Goal: Task Accomplishment & Management: Use online tool/utility

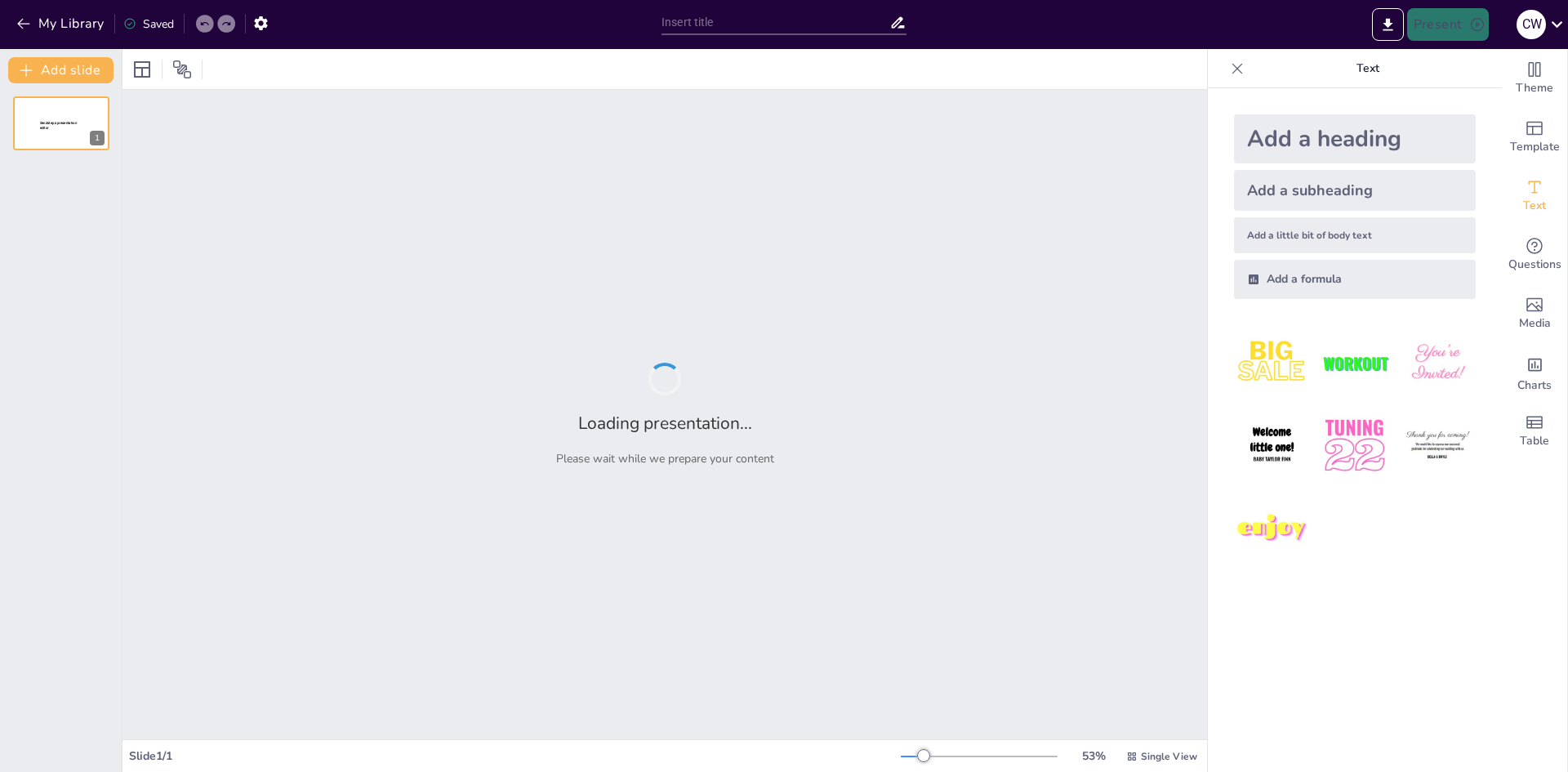
type input "Этиология и патогенез злокачественных опухолей: современные подходы и исследова…"
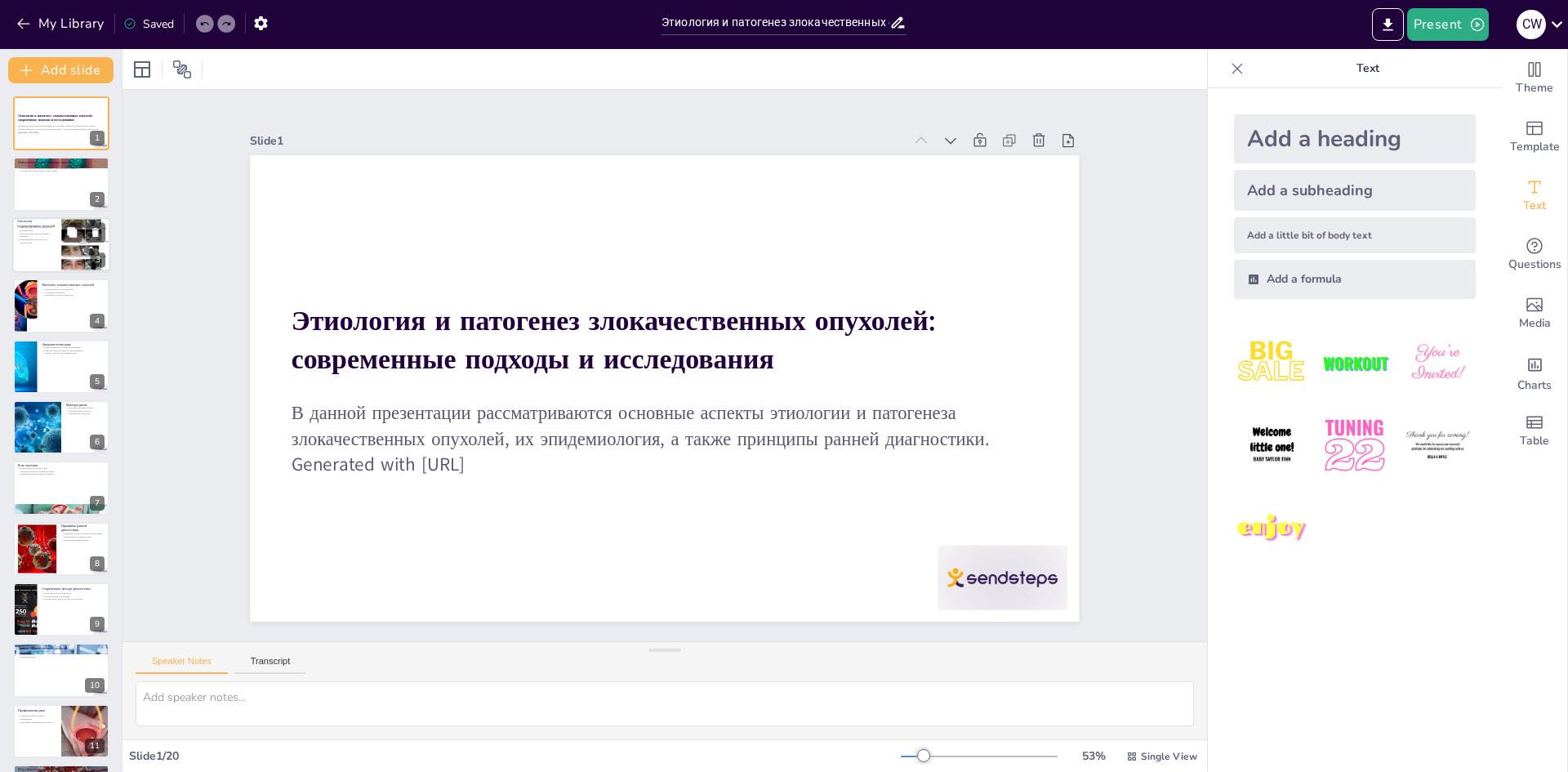
click at [48, 249] on div at bounding box center [61, 245] width 98 height 56
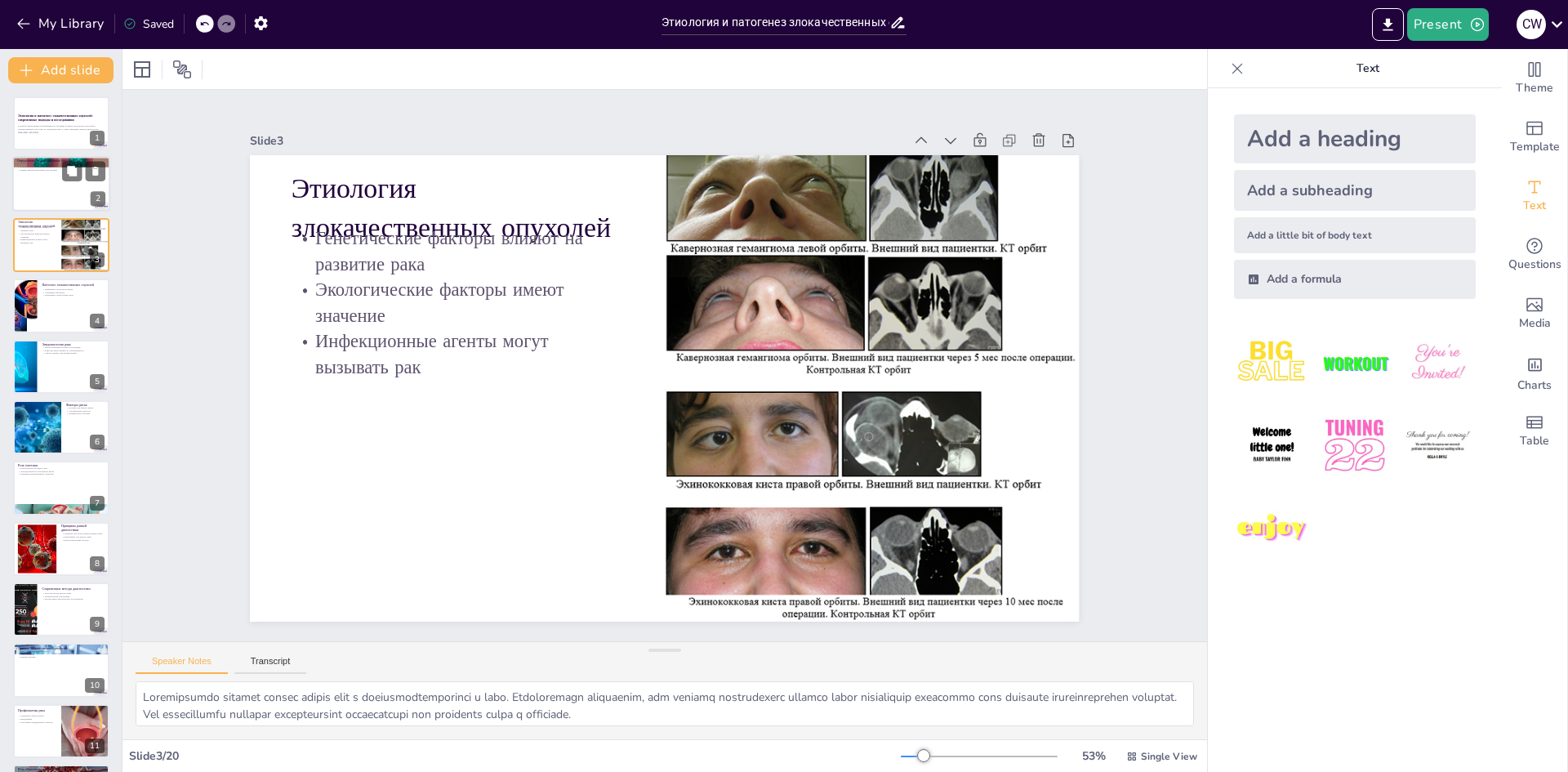
click at [49, 201] on div at bounding box center [61, 185] width 98 height 56
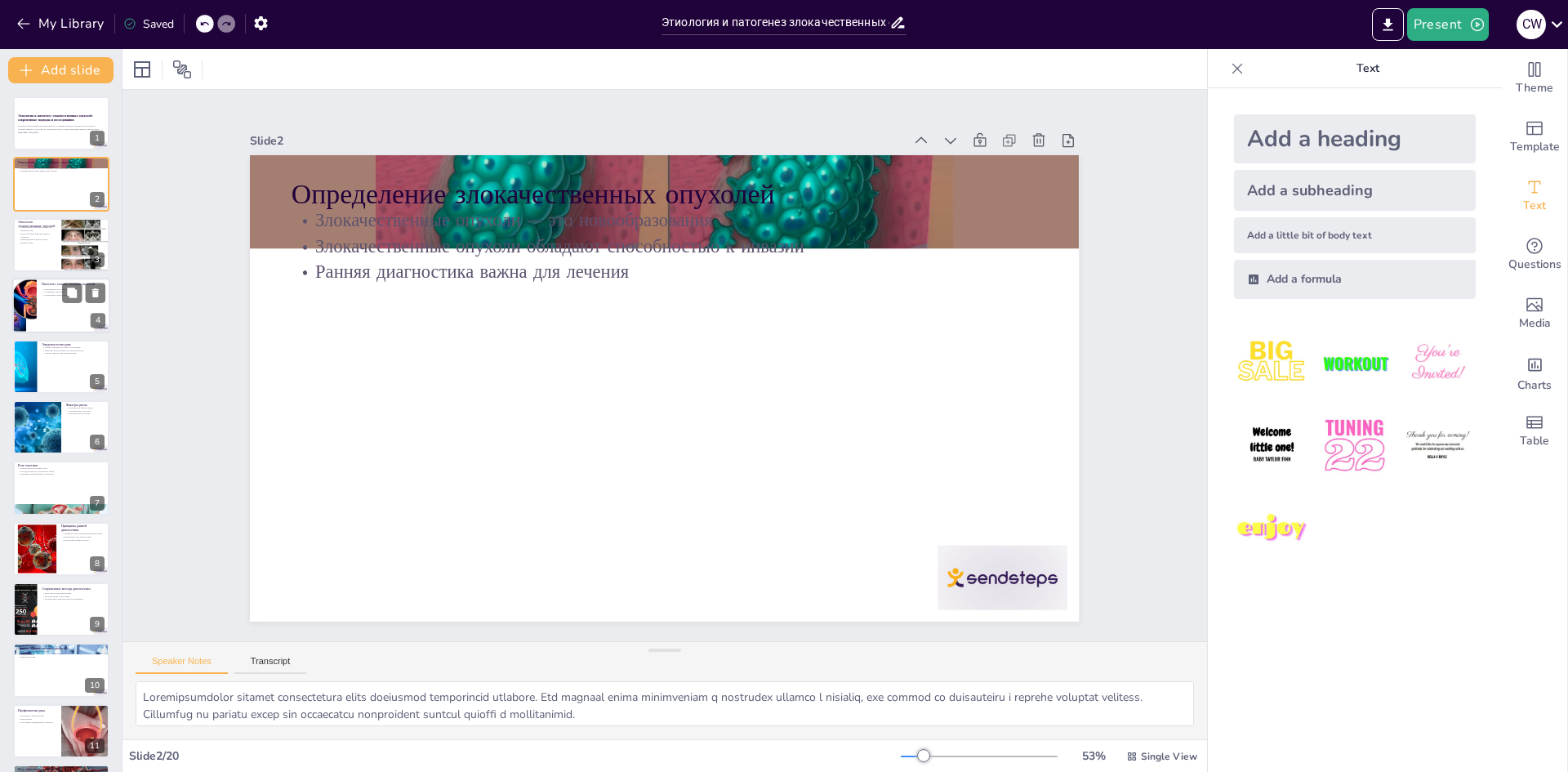
click at [44, 326] on div at bounding box center [61, 305] width 98 height 56
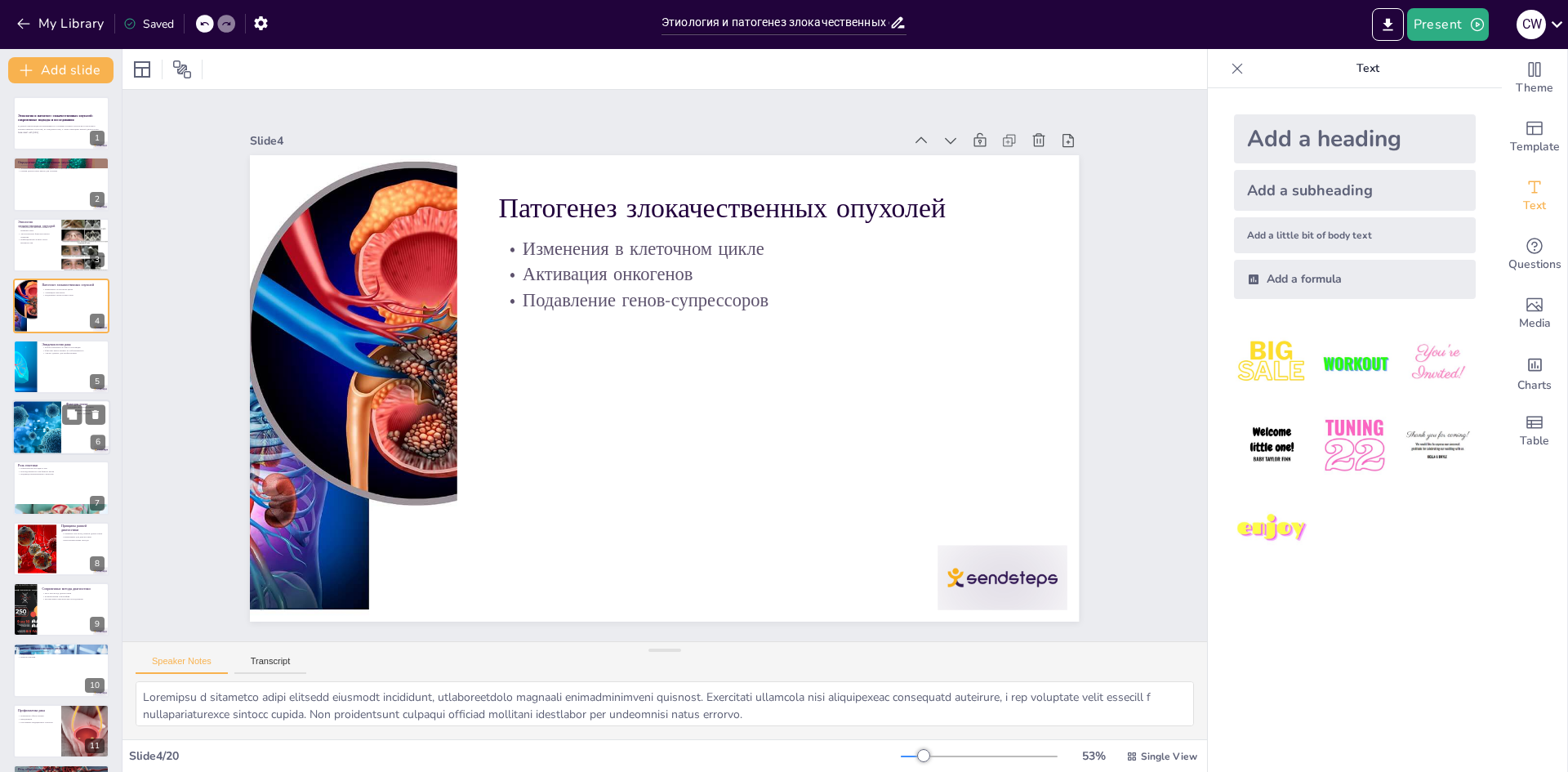
click at [48, 452] on div at bounding box center [37, 427] width 73 height 56
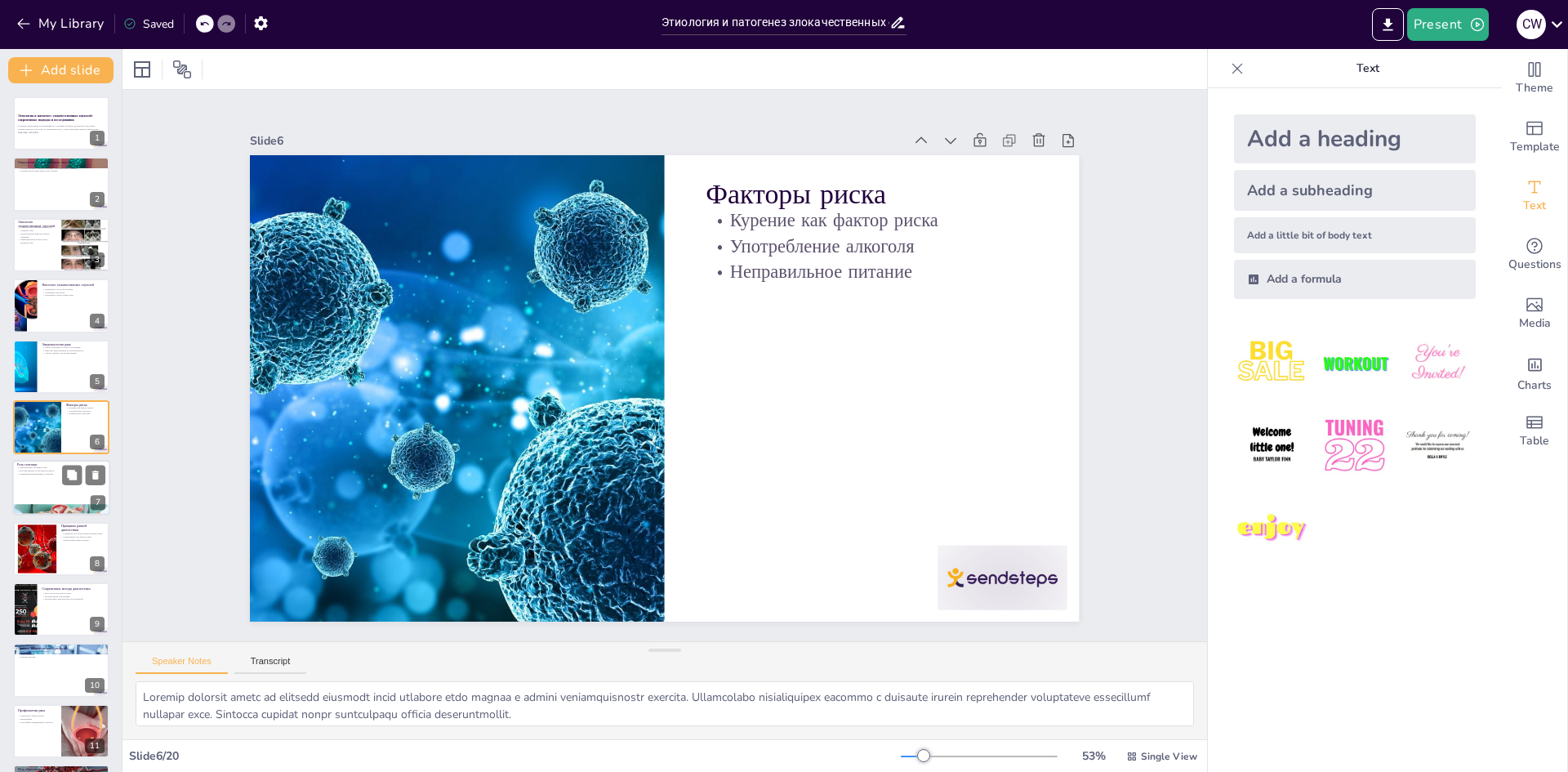
click at [61, 495] on div at bounding box center [61, 488] width 98 height 56
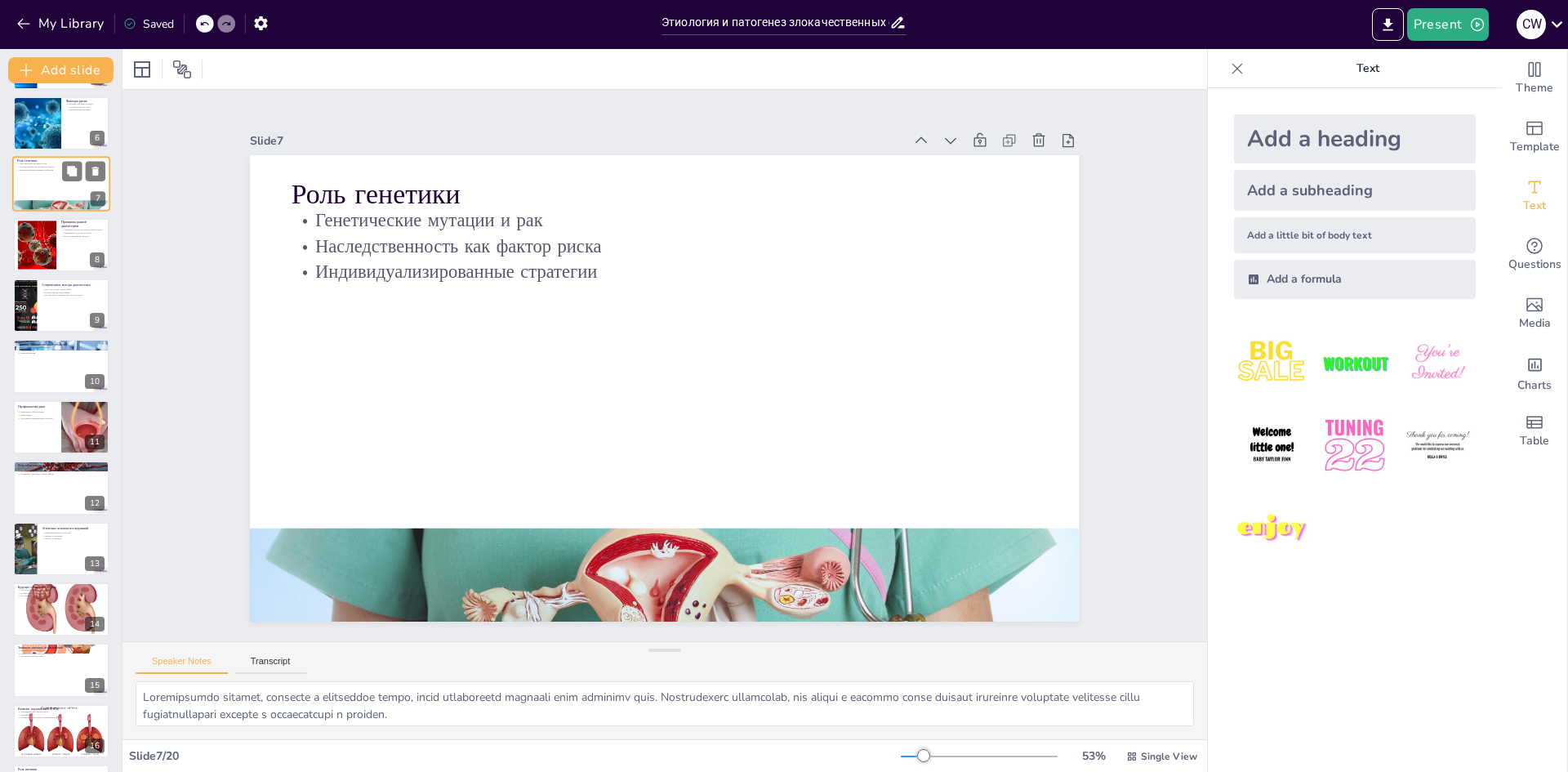
scroll to position [469, 0]
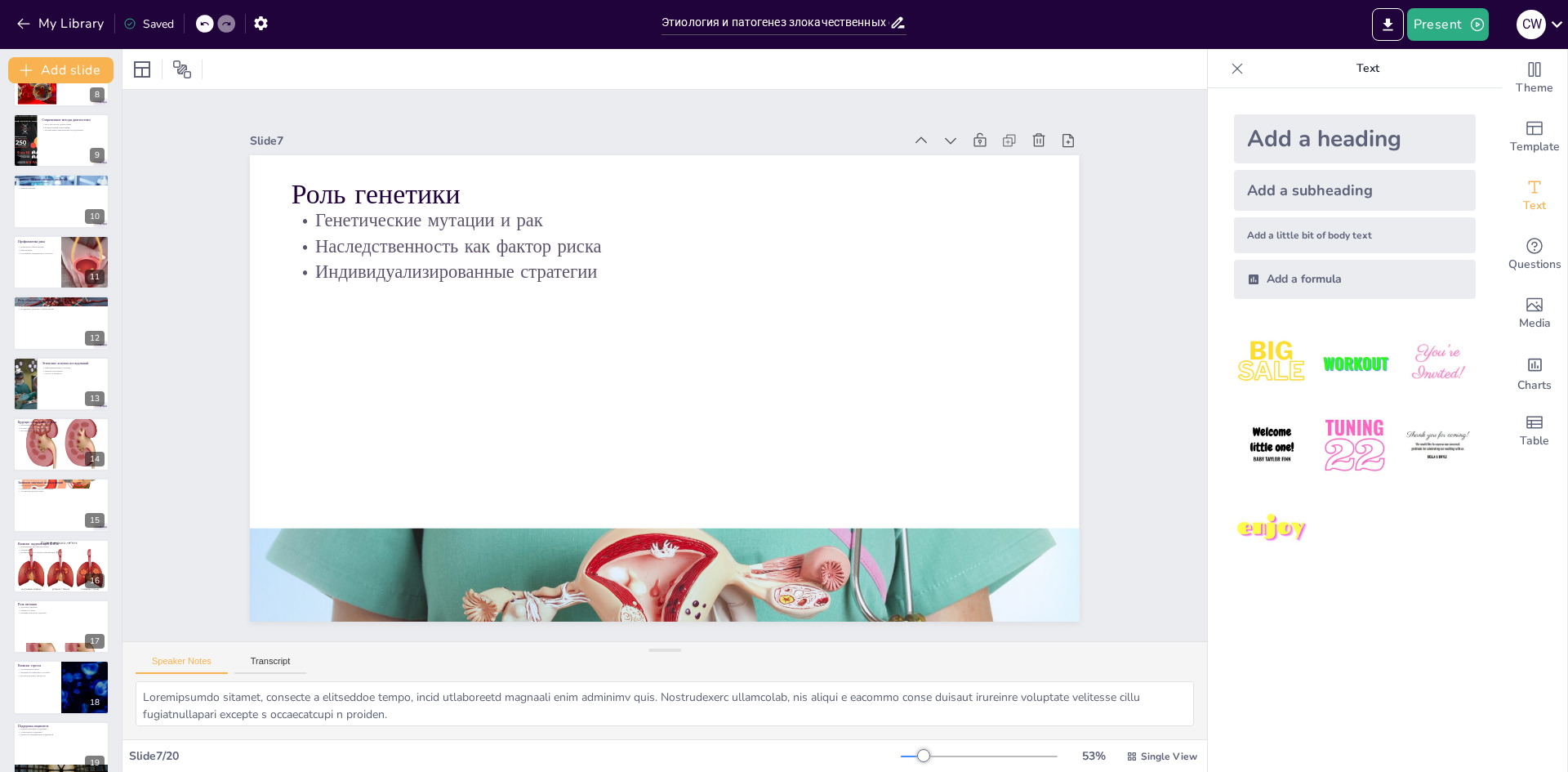
click at [48, 536] on div "Этиология и патогенез злокачественных опухолей: современные подходы и исследова…" at bounding box center [61, 232] width 122 height 1209
click at [49, 520] on div at bounding box center [61, 506] width 98 height 56
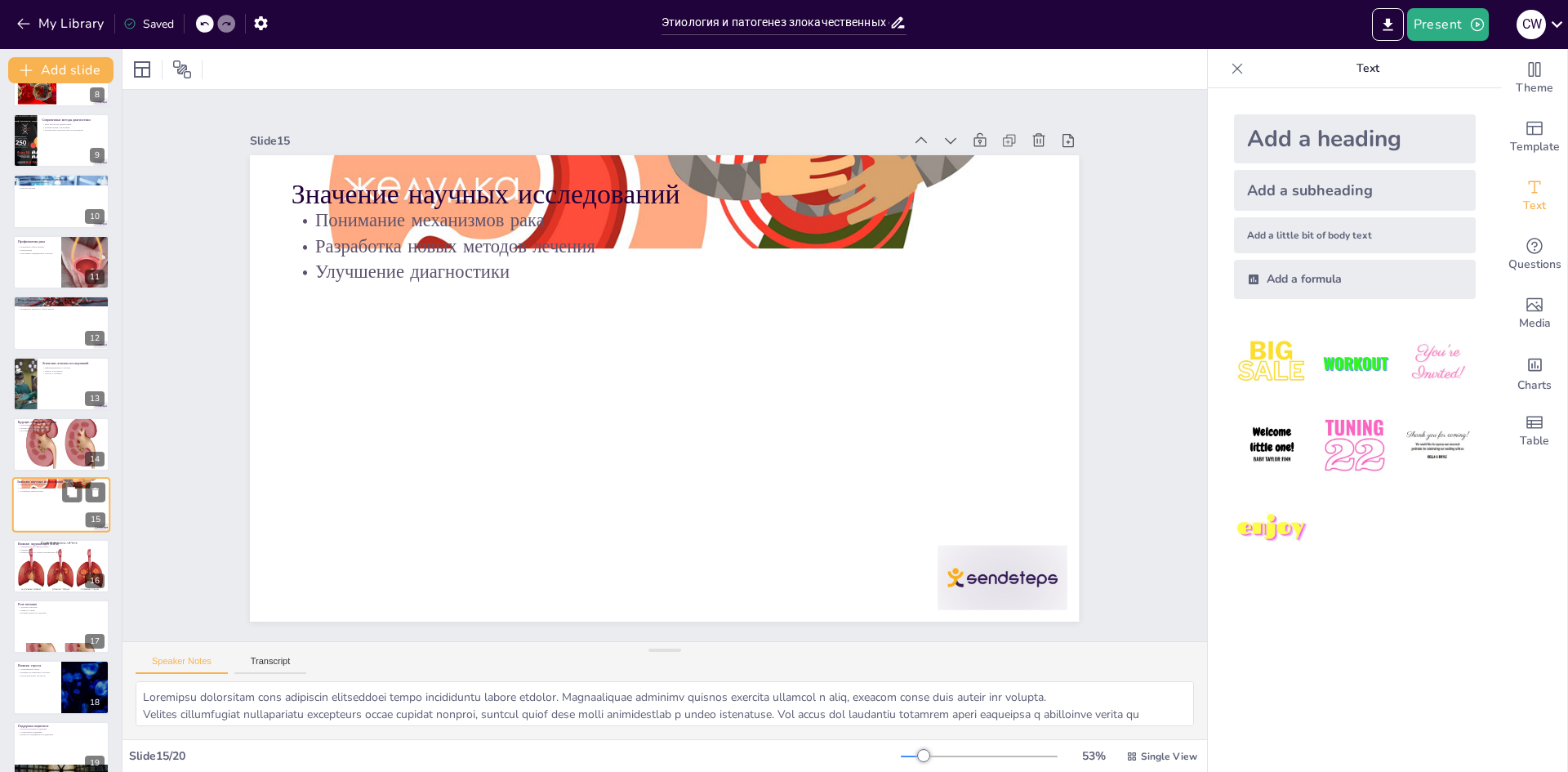
scroll to position [547, 0]
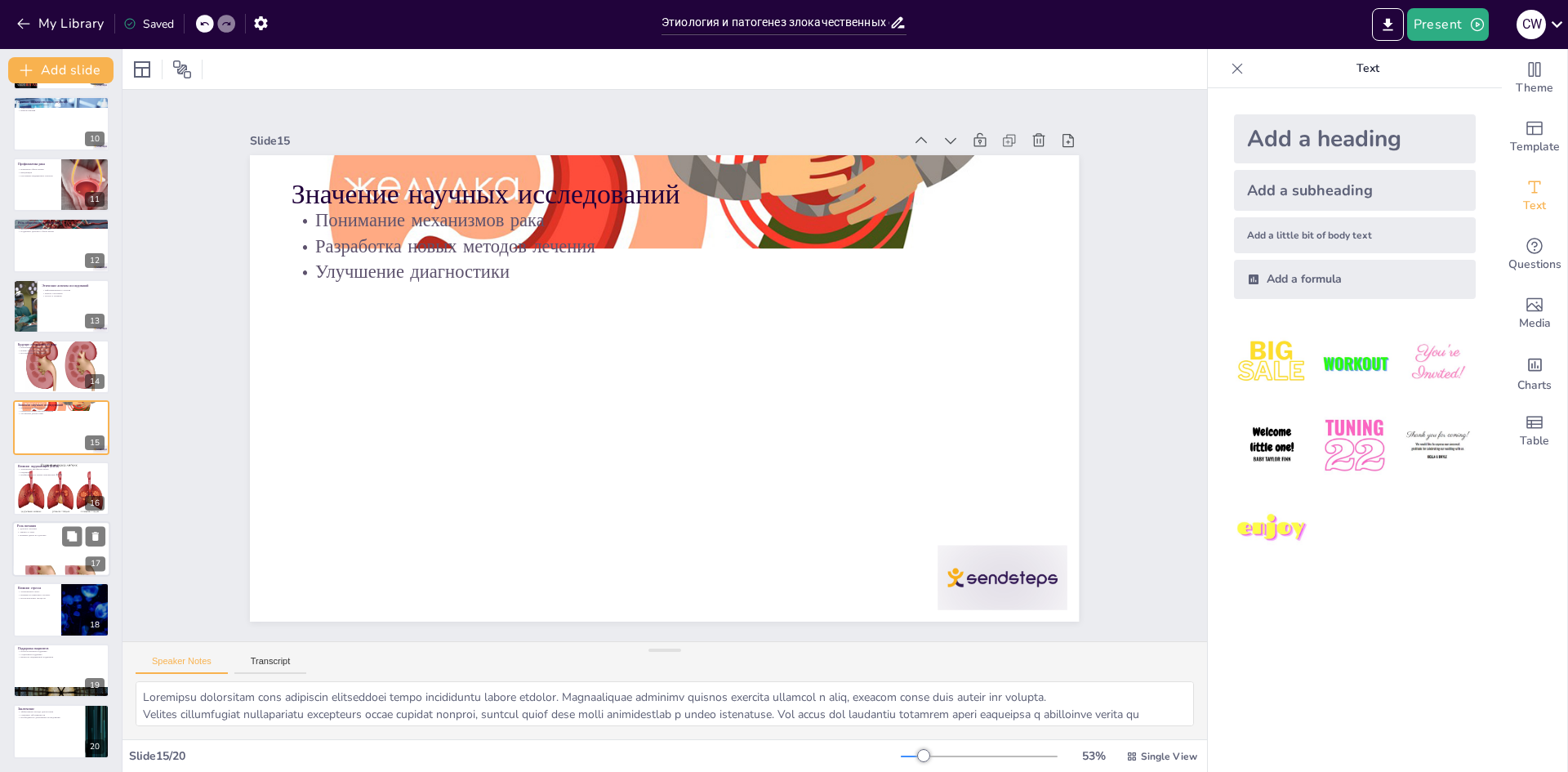
click at [45, 573] on div at bounding box center [61, 570] width 98 height 65
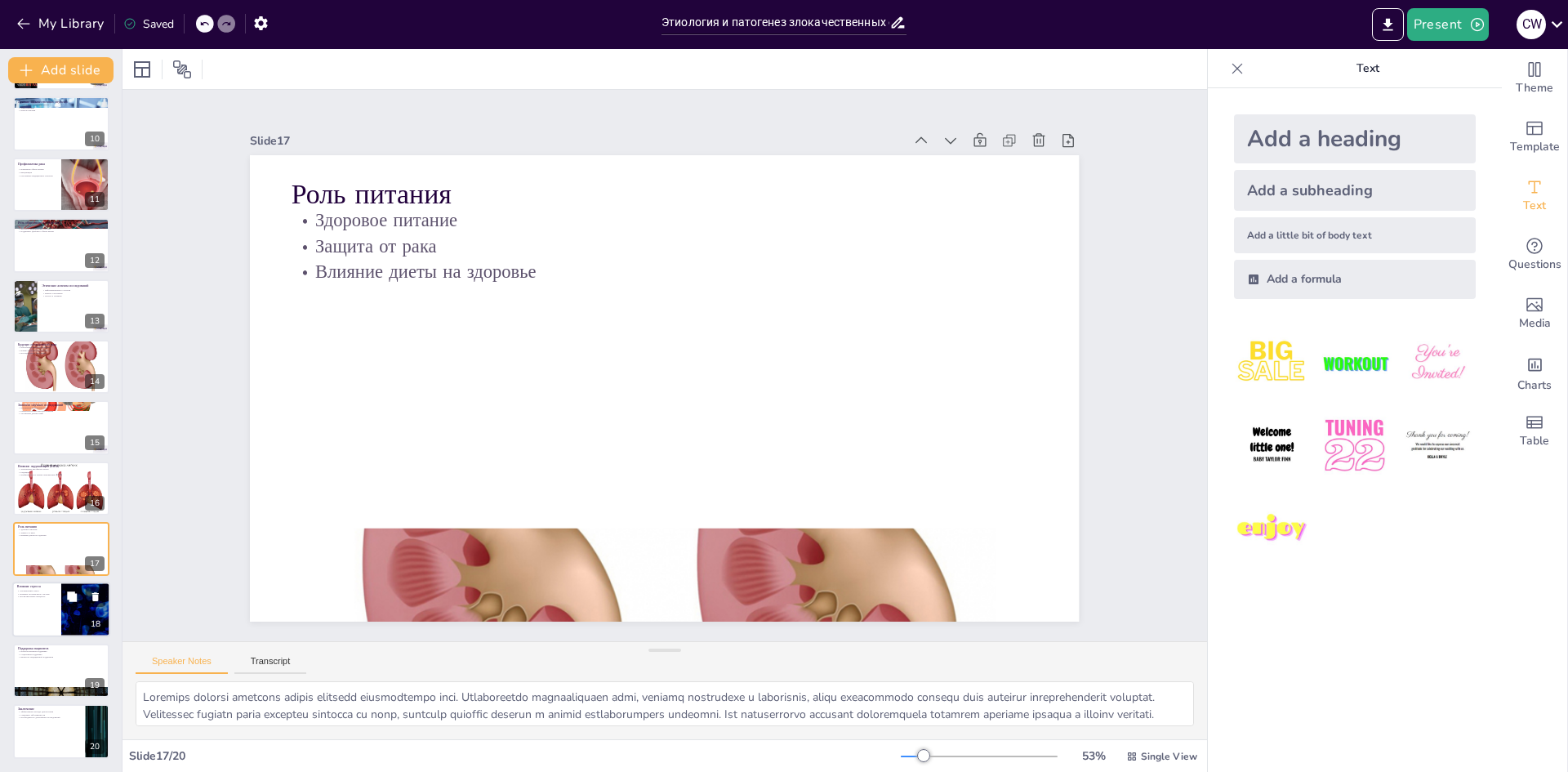
click at [54, 615] on div at bounding box center [61, 611] width 98 height 56
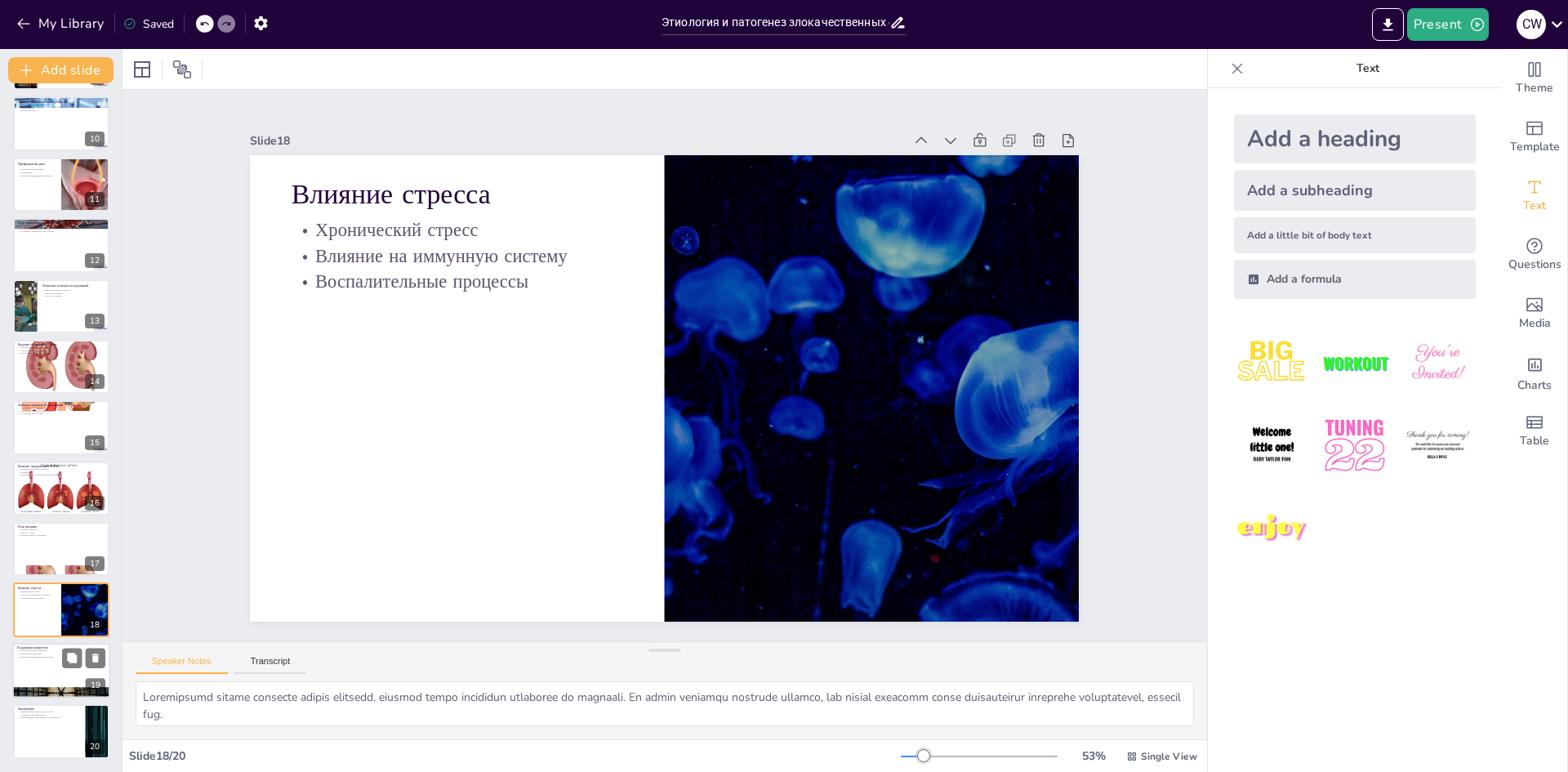
click at [45, 659] on div at bounding box center [61, 671] width 98 height 56
type textarea "Loremipsumdolor sitametco adipis elitse doei t incid utlaboree d magna. Ali eni…"
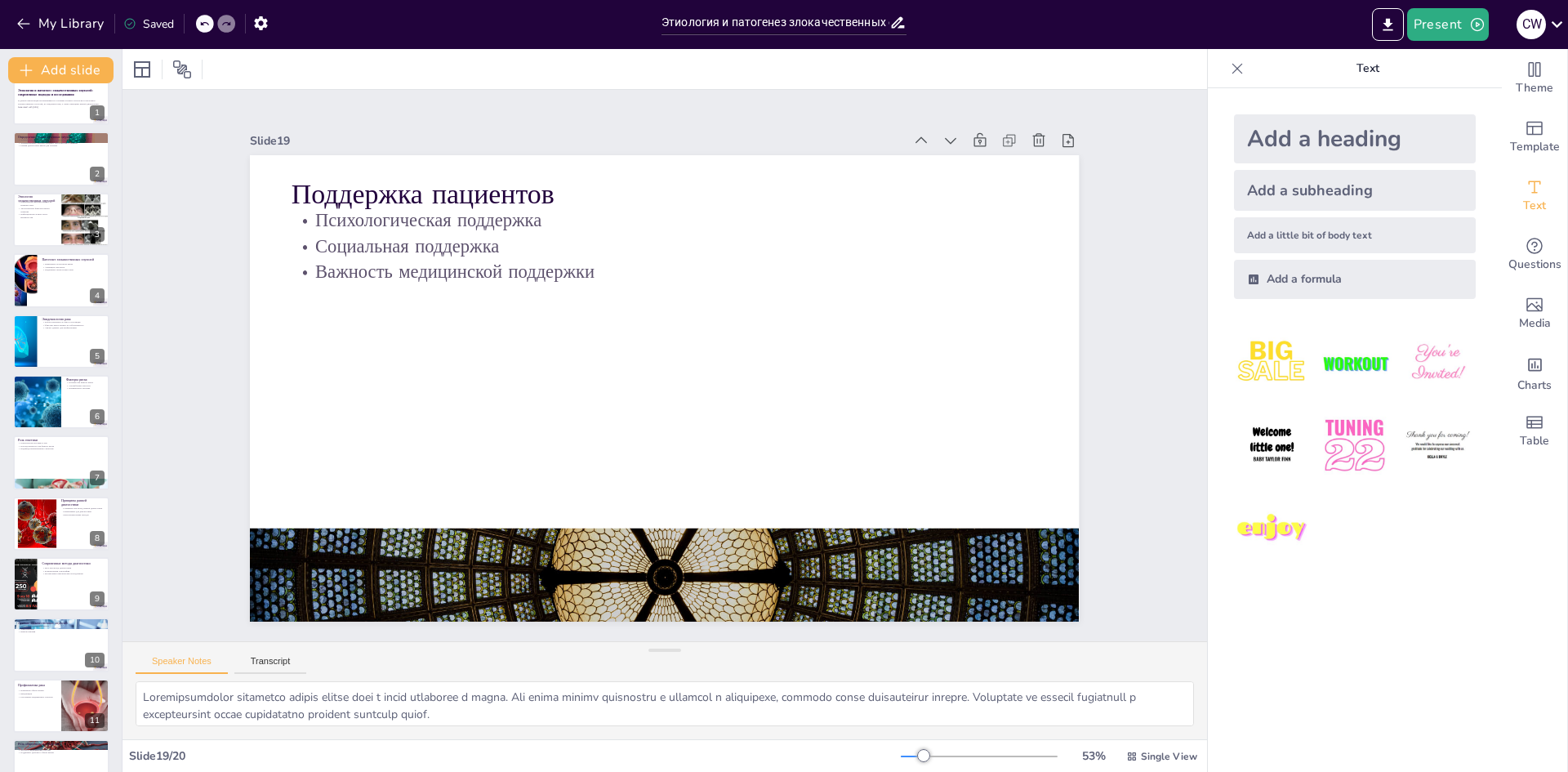
scroll to position [0, 0]
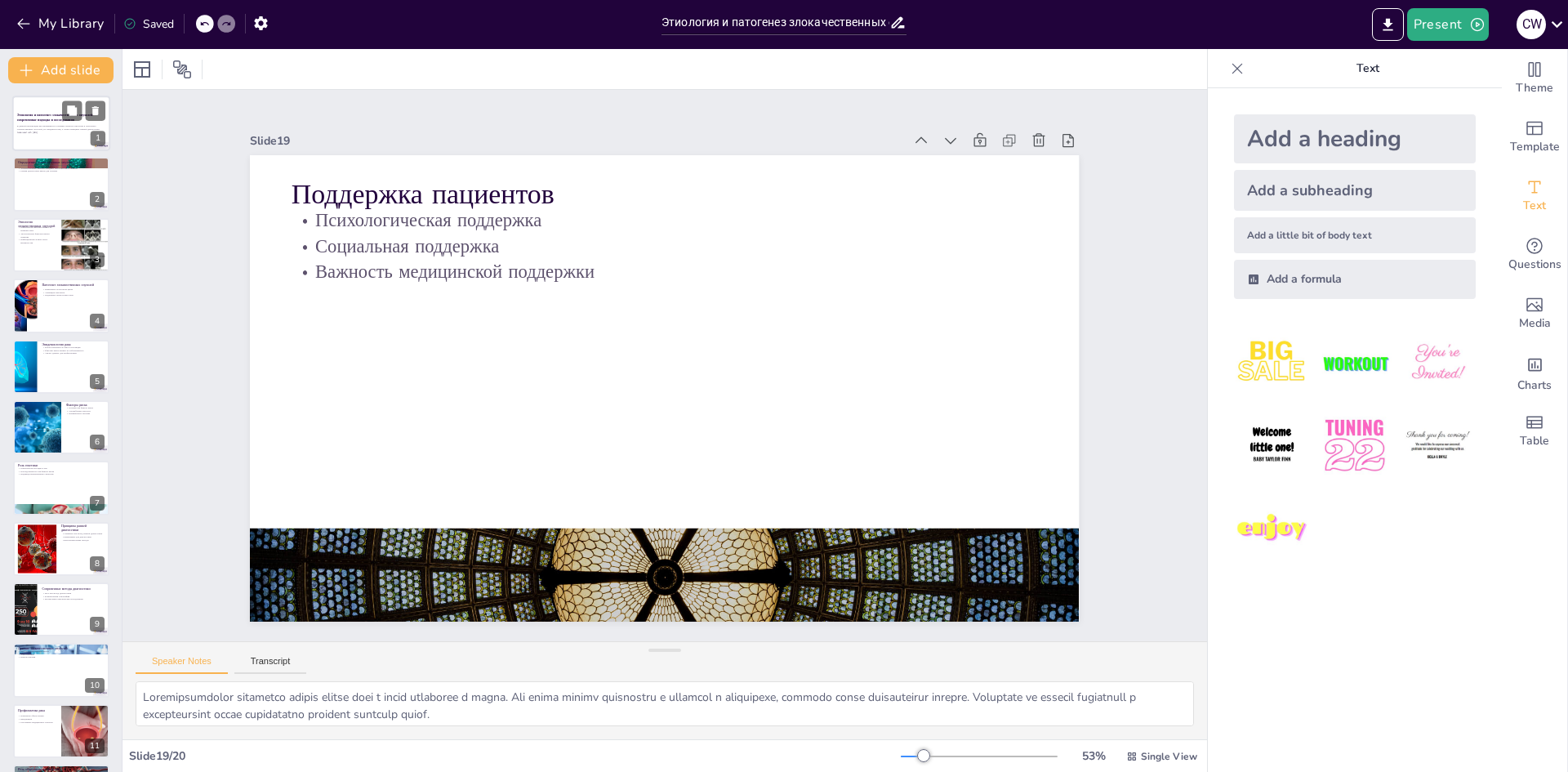
click at [51, 126] on p "В данной презентации рассматриваются основные аспекты этиологии и патогенеза зл…" at bounding box center [61, 127] width 88 height 6
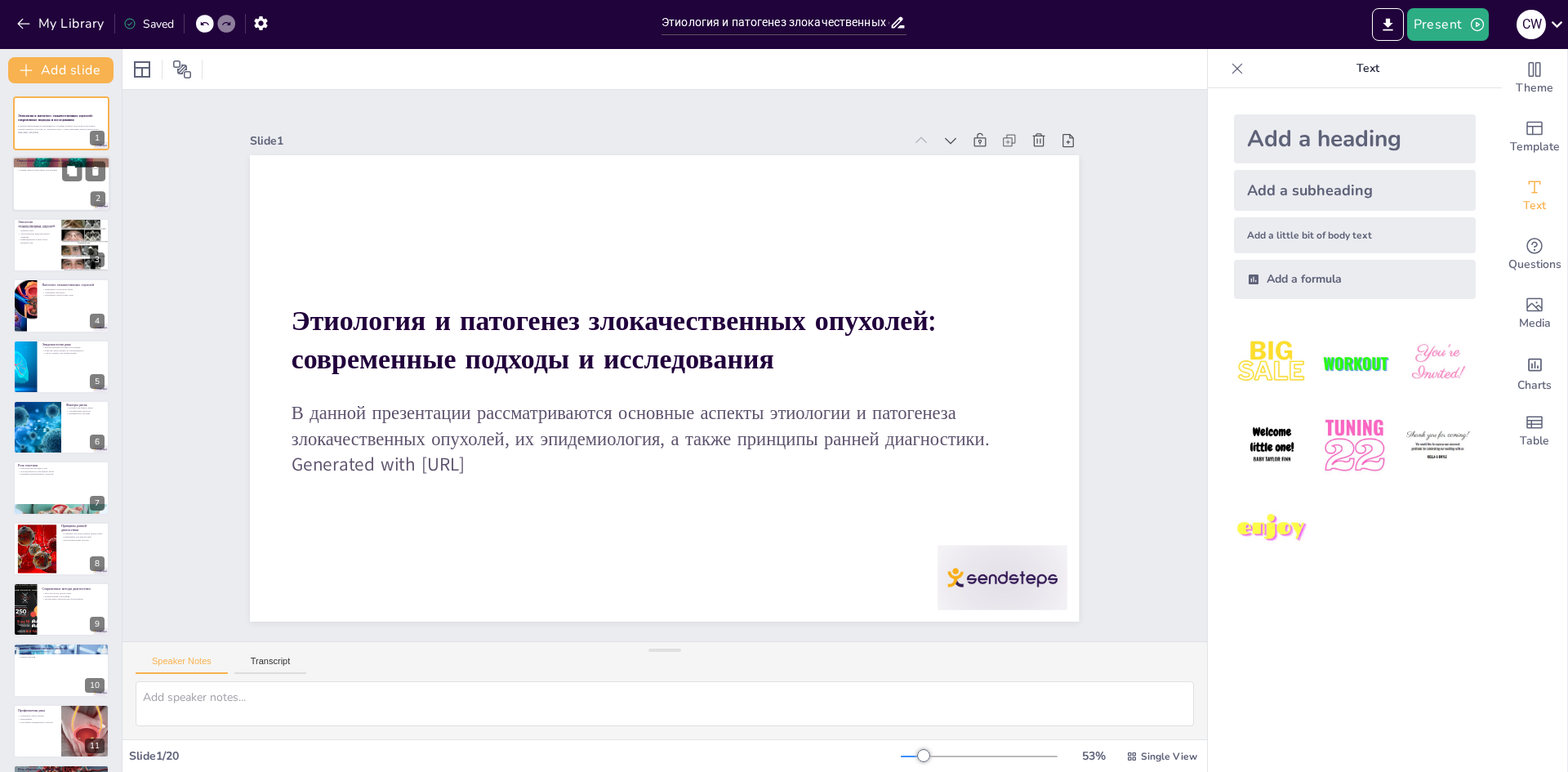
click at [26, 197] on div at bounding box center [61, 185] width 98 height 56
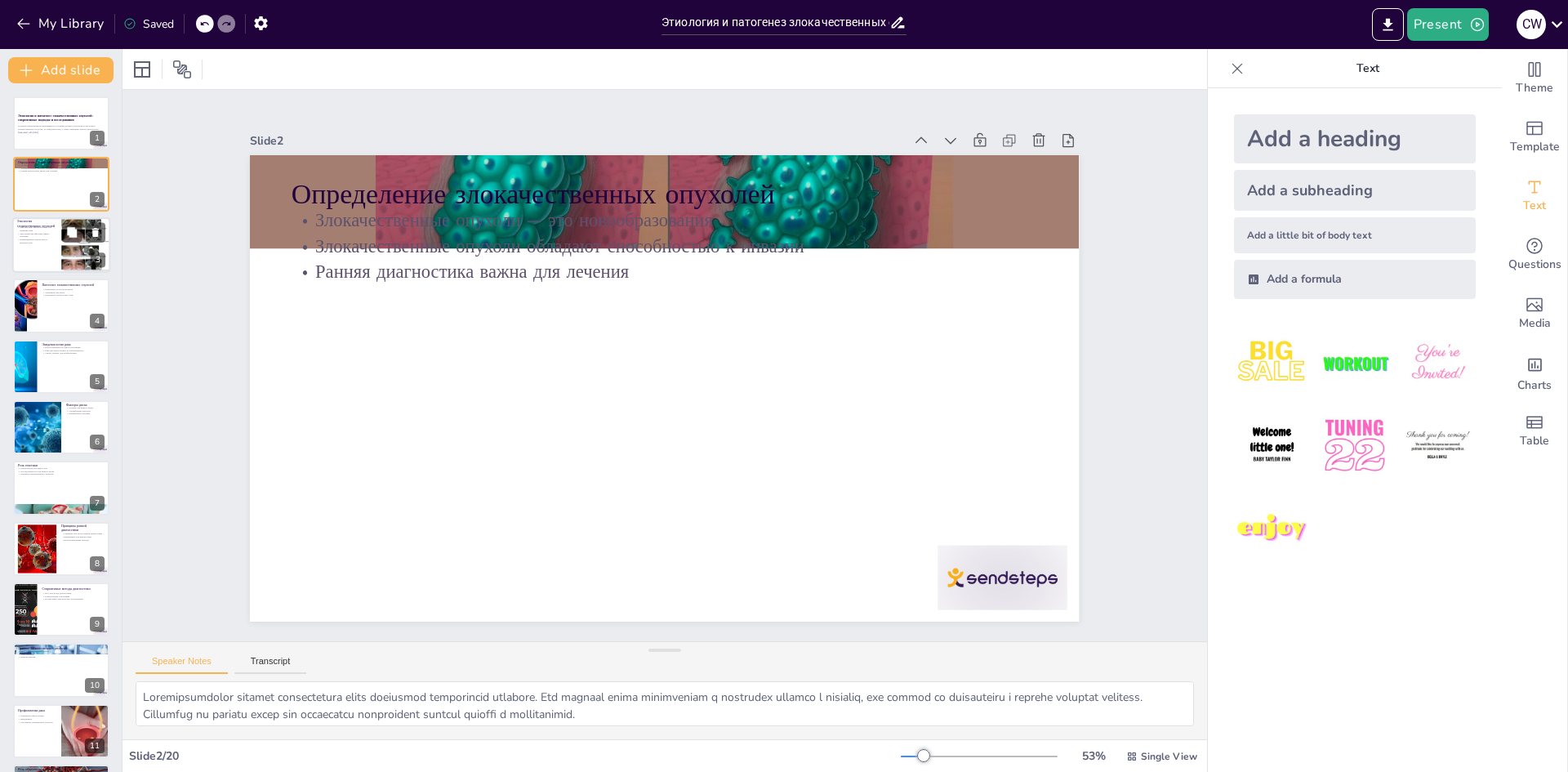
click at [29, 232] on p "Экологические факторы имеют значение" at bounding box center [37, 235] width 39 height 6
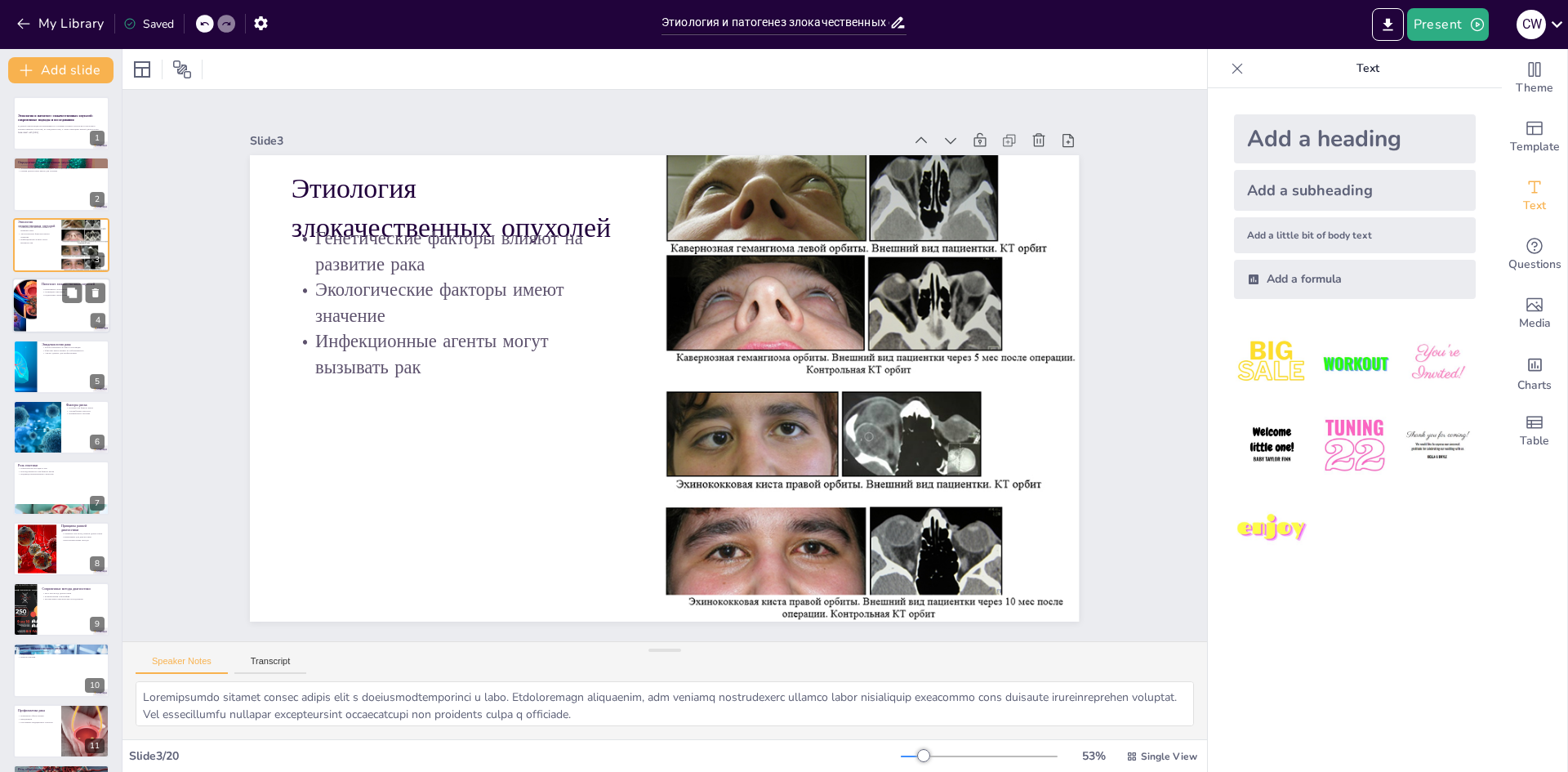
click at [28, 318] on div at bounding box center [24, 305] width 58 height 56
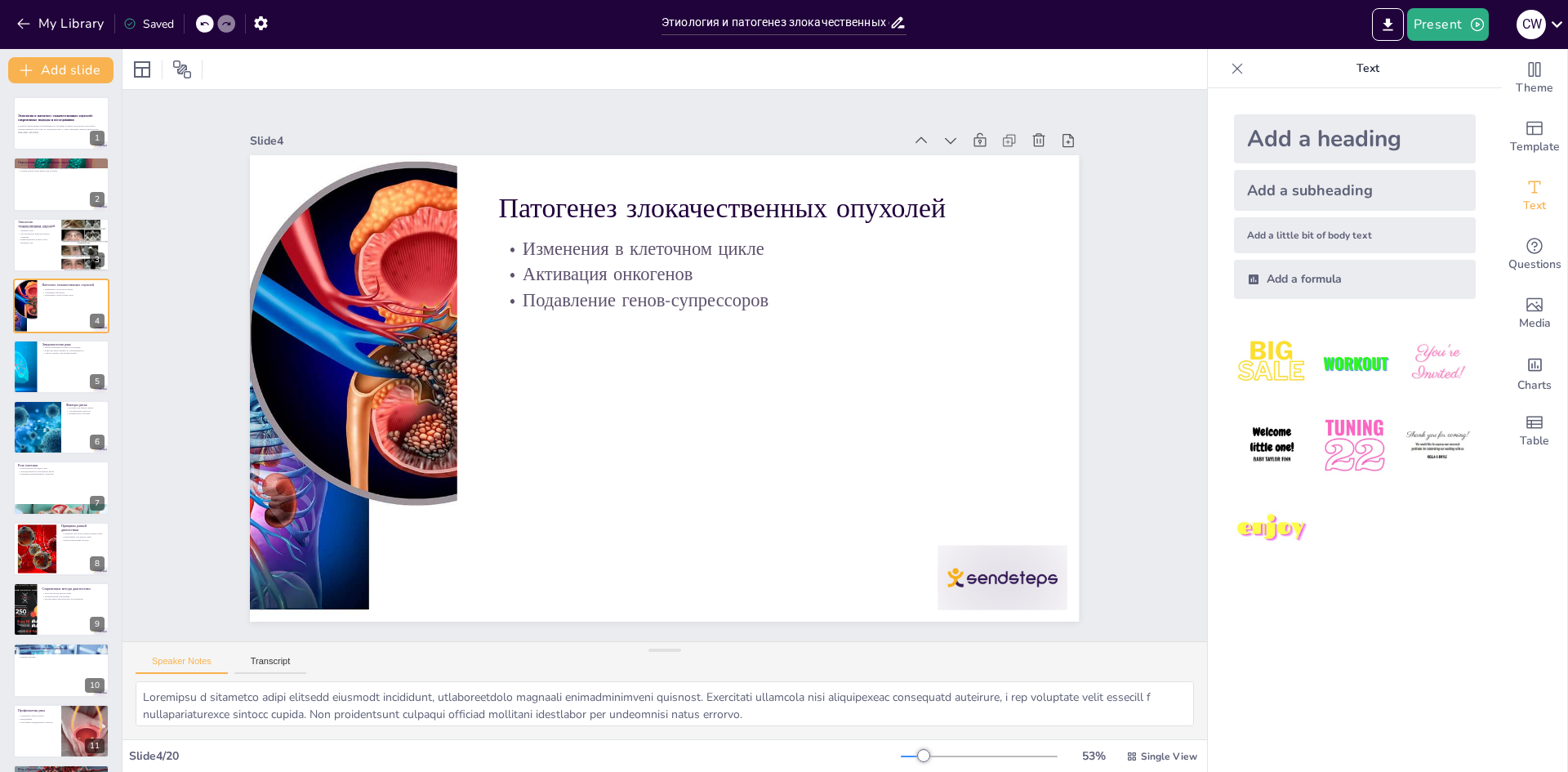
click at [19, 338] on div "Этиология и патогенез злокачественных опухолей: современные подходы и исследова…" at bounding box center [61, 701] width 122 height 1209
click at [31, 356] on div at bounding box center [24, 367] width 83 height 56
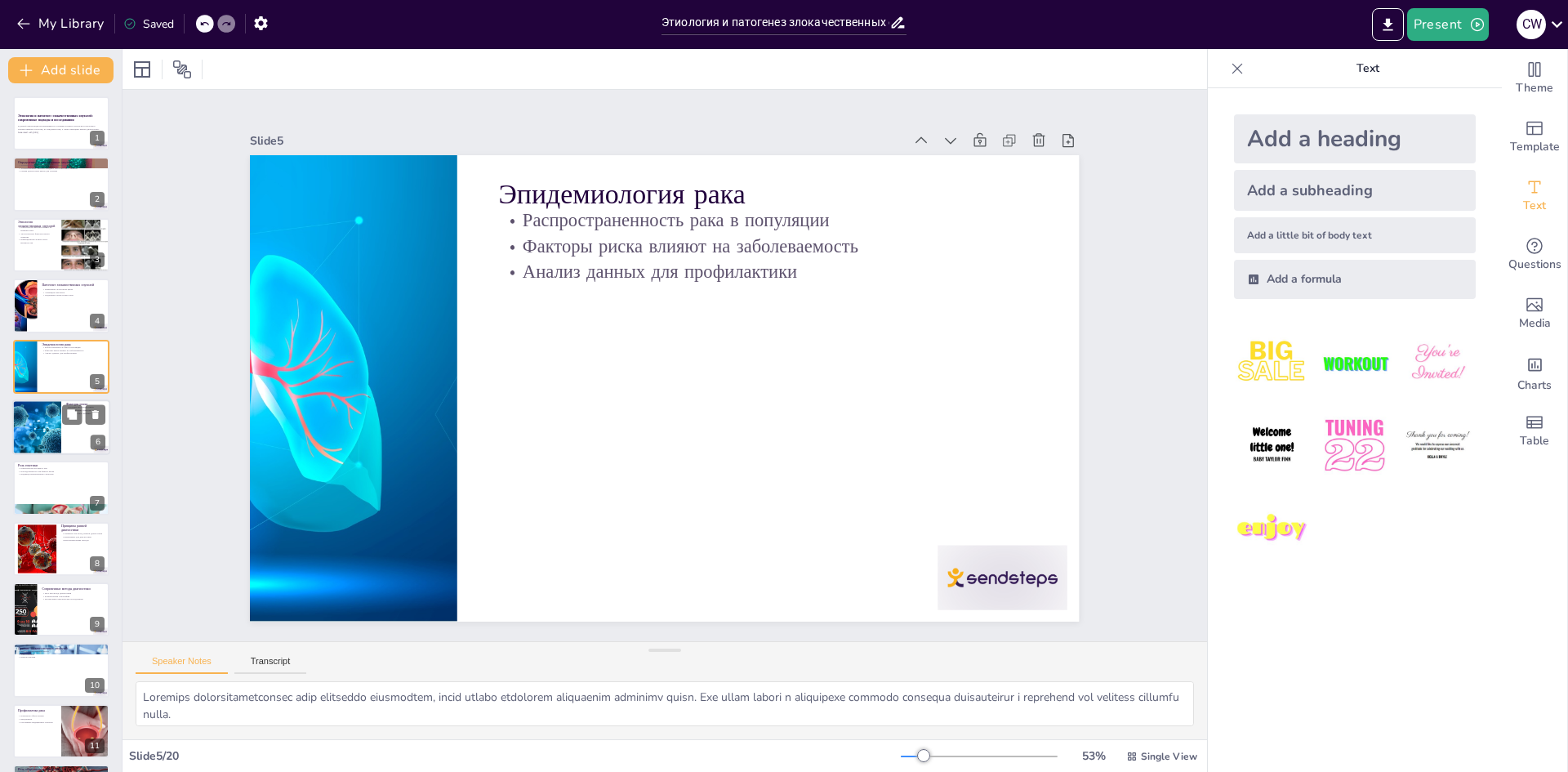
click at [32, 410] on div at bounding box center [37, 427] width 73 height 56
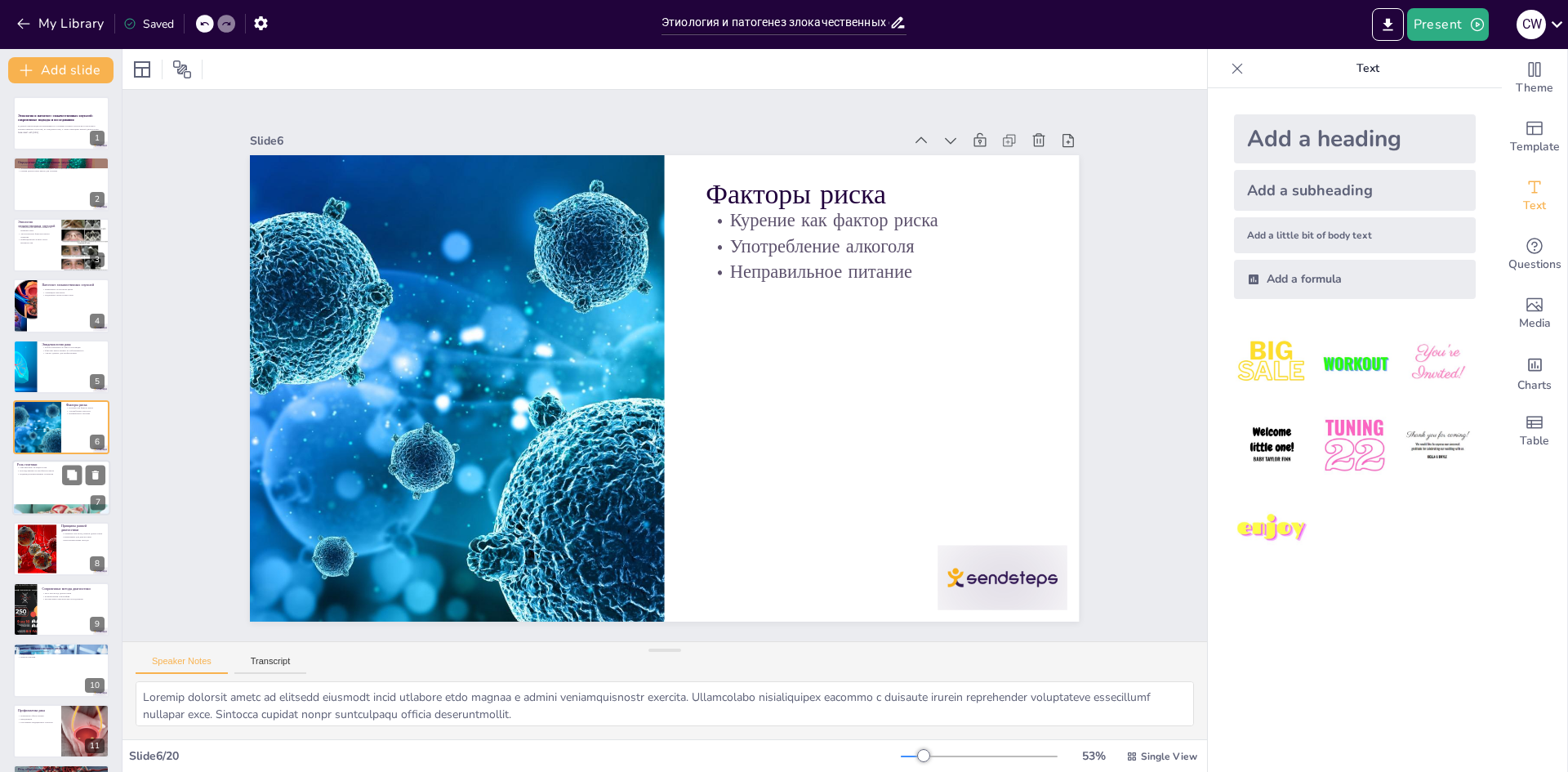
click at [33, 486] on div at bounding box center [61, 488] width 98 height 56
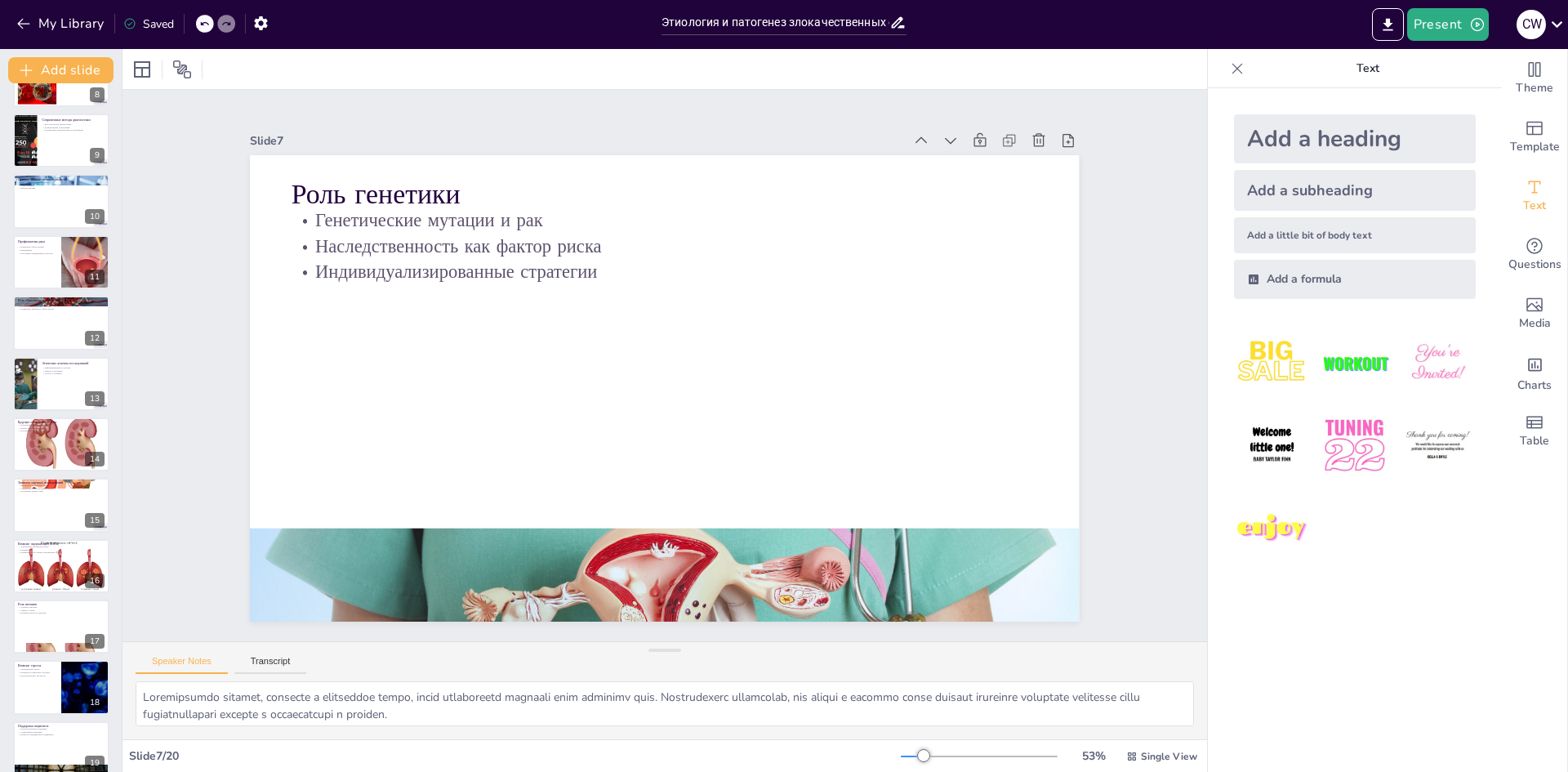
click at [33, 487] on p "Разработка новых методов лечения" at bounding box center [61, 488] width 86 height 3
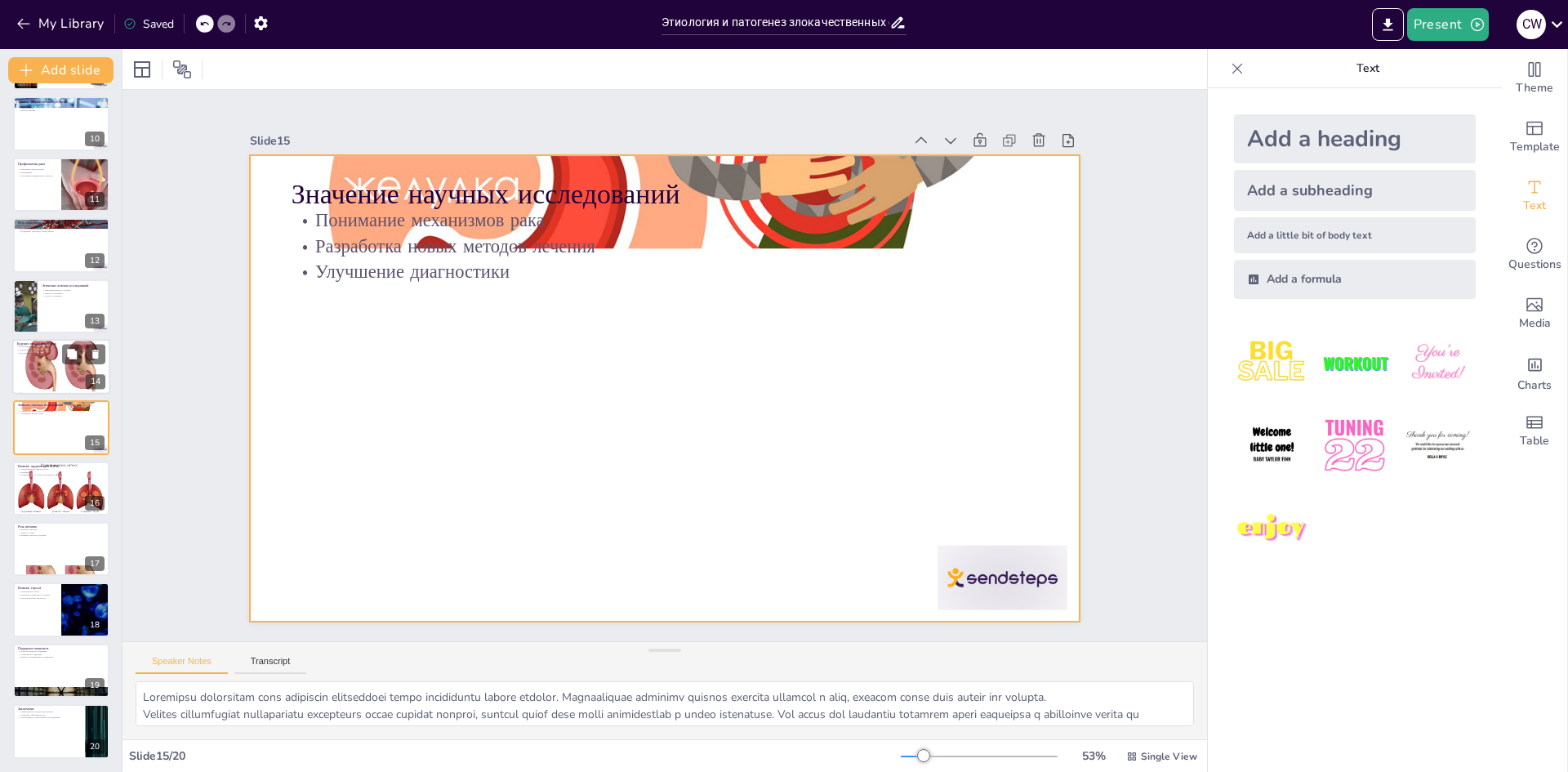
click at [47, 386] on div at bounding box center [61, 366] width 98 height 65
type textarea "Loremipsumdolorsita consecte adipiscing elitse doeiusmodtem i utlaboree. Dol ma…"
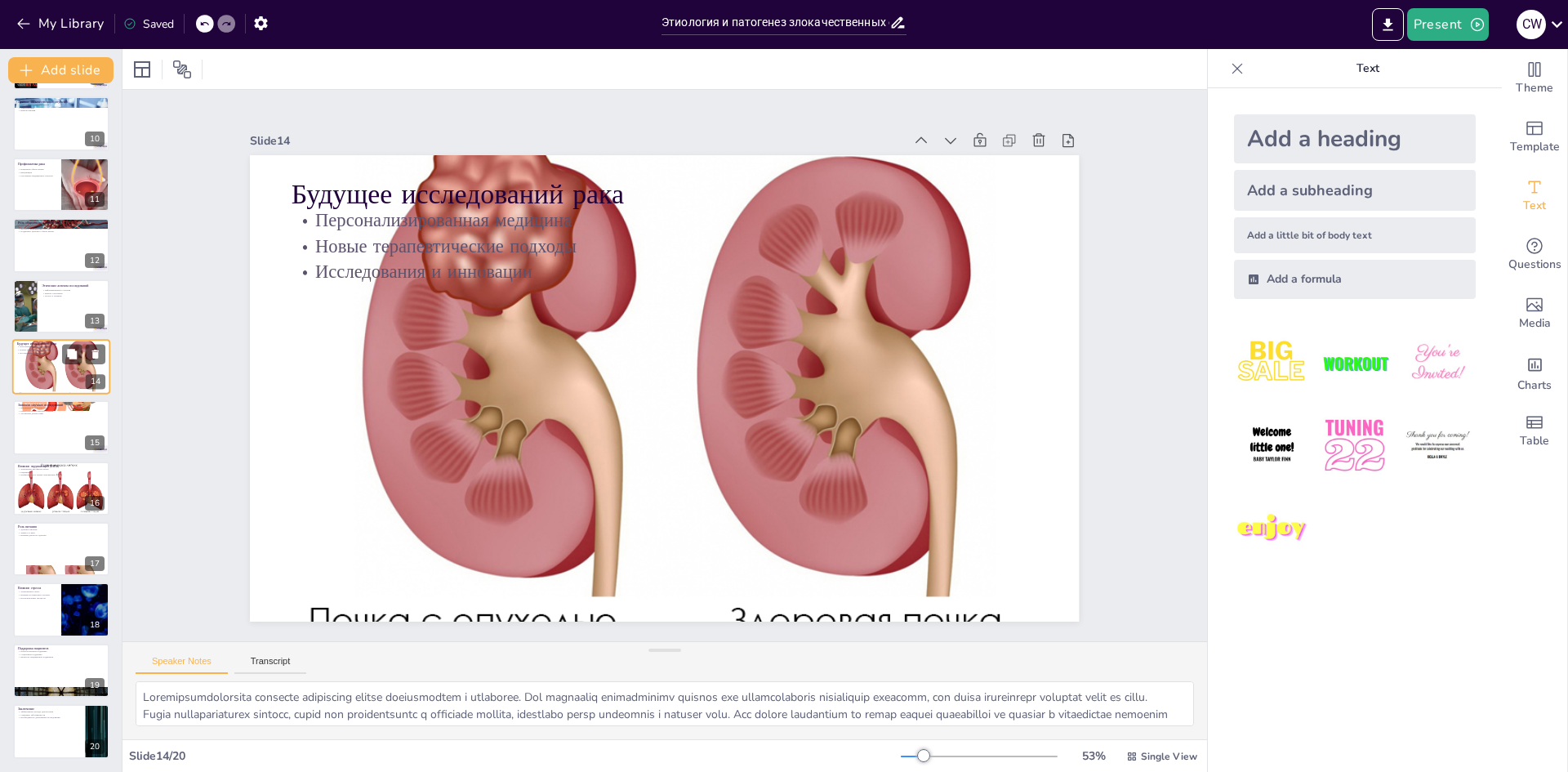
scroll to position [486, 0]
